Goal: Task Accomplishment & Management: Use online tool/utility

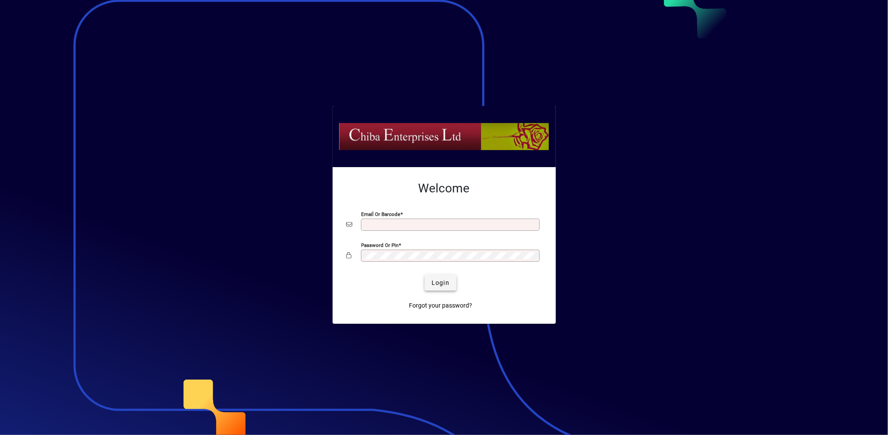
type input "**********"
click at [435, 285] on span "Login" at bounding box center [441, 282] width 18 height 9
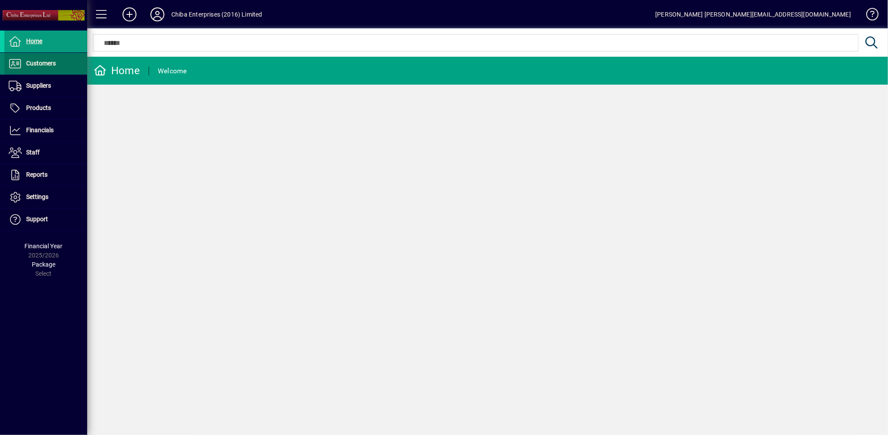
click at [65, 63] on span at bounding box center [45, 63] width 83 height 21
